Goal: Information Seeking & Learning: Understand process/instructions

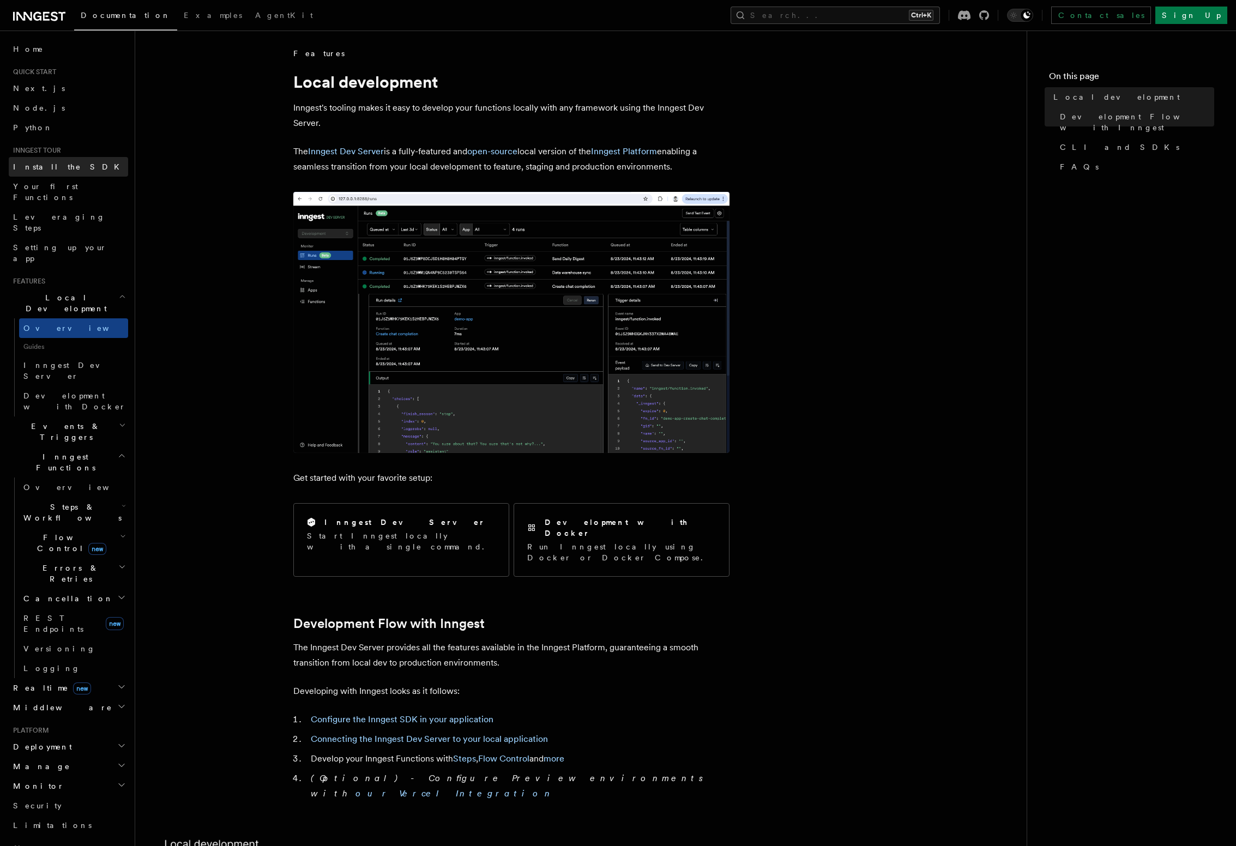
click at [66, 168] on link "Install the SDK" at bounding box center [68, 167] width 119 height 20
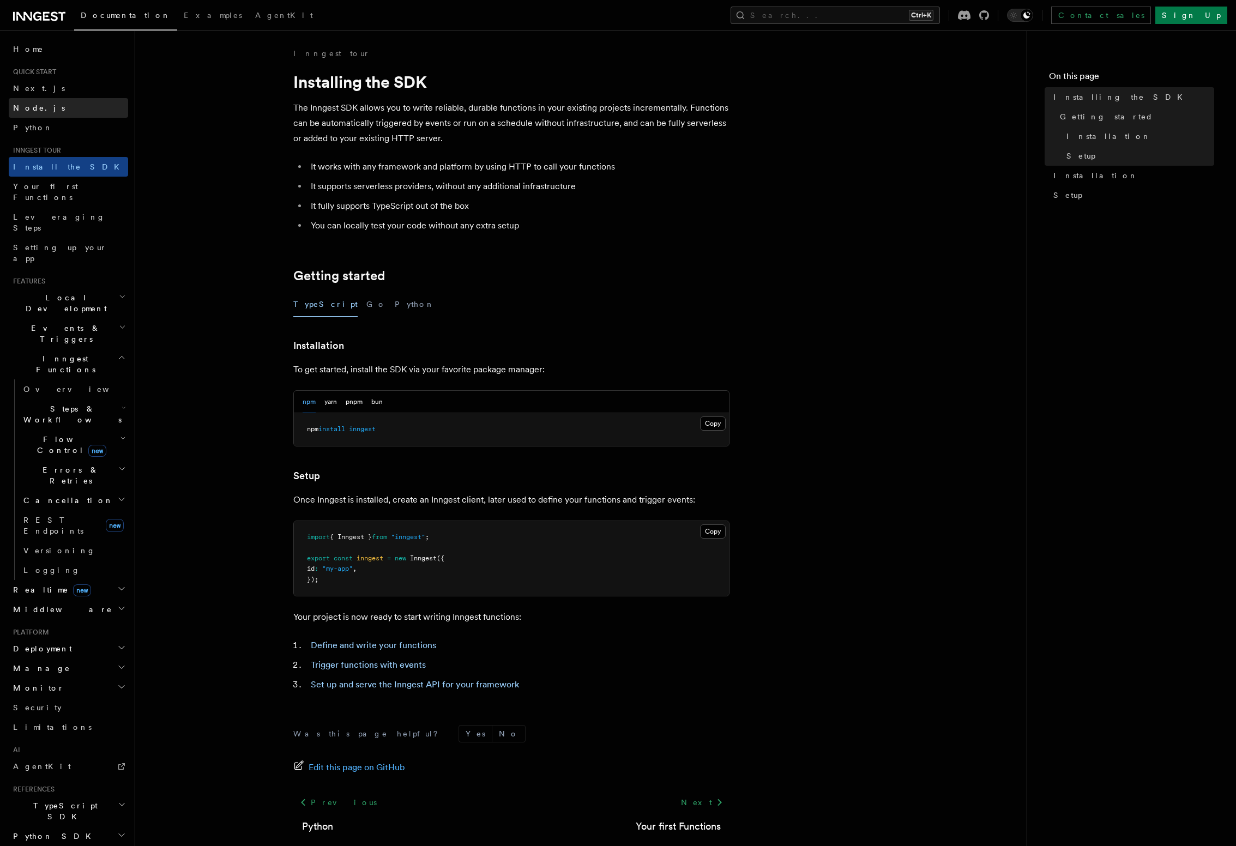
click at [66, 110] on link "Node.js" at bounding box center [68, 108] width 119 height 20
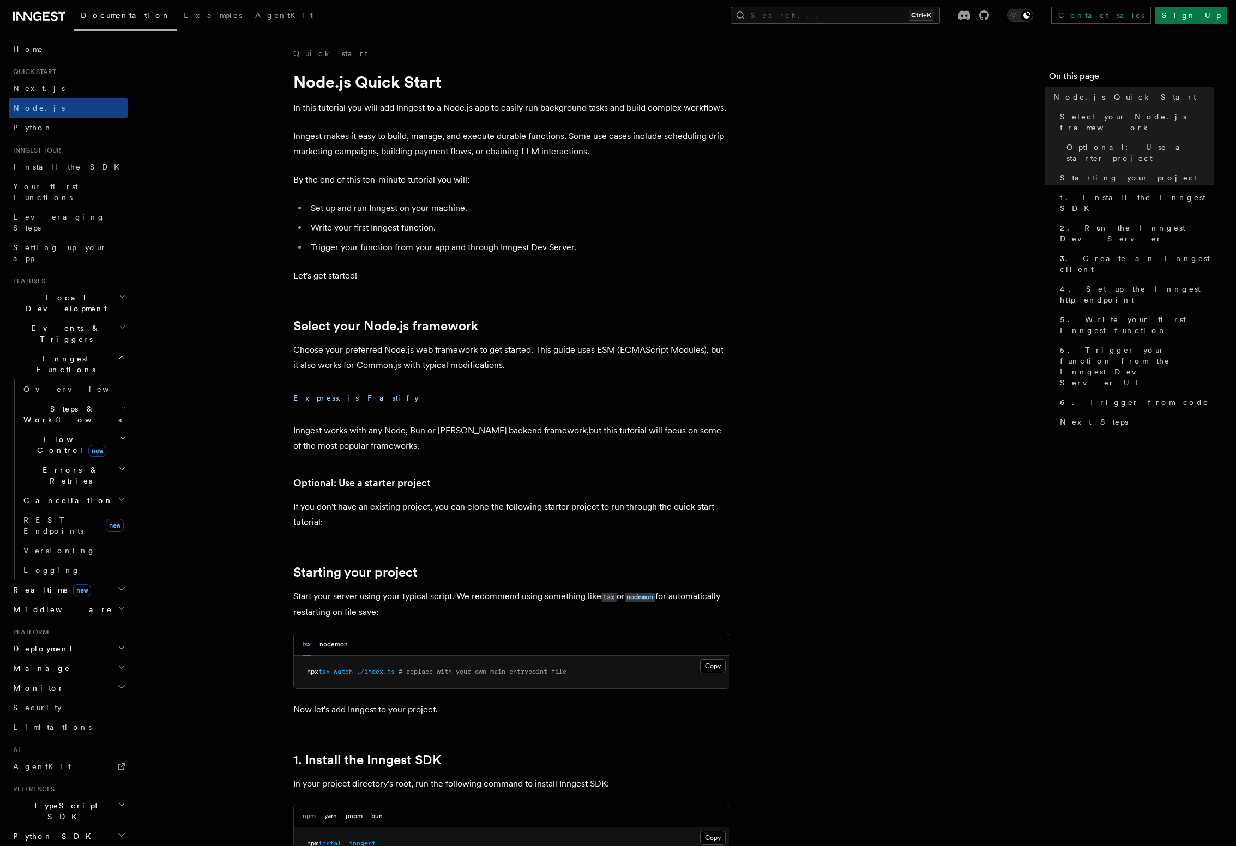
click at [367, 402] on button "Fastify" at bounding box center [392, 398] width 51 height 25
click at [311, 402] on button "Express.js" at bounding box center [325, 398] width 65 height 25
click at [367, 400] on button "Fastify" at bounding box center [392, 398] width 51 height 25
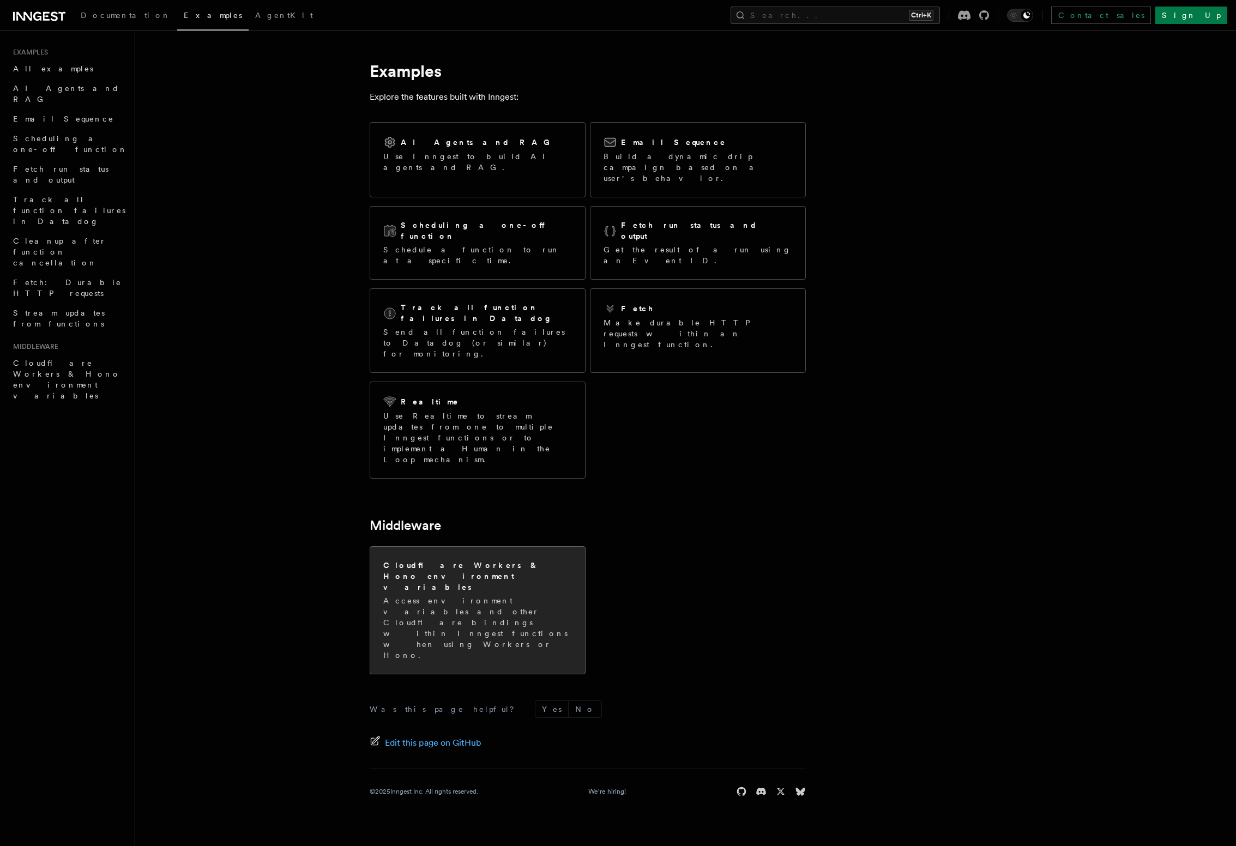
click at [424, 595] on p "Access environment variables and other Cloudflare bindings within Inngest funct…" at bounding box center [477, 627] width 189 height 65
